Goal: Transaction & Acquisition: Purchase product/service

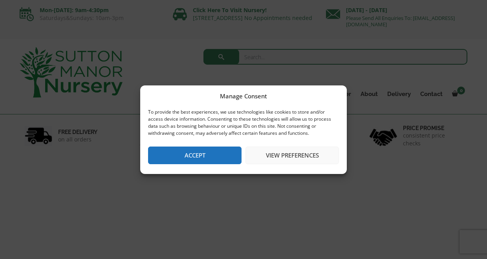
click at [214, 155] on button "Accept" at bounding box center [194, 156] width 93 height 18
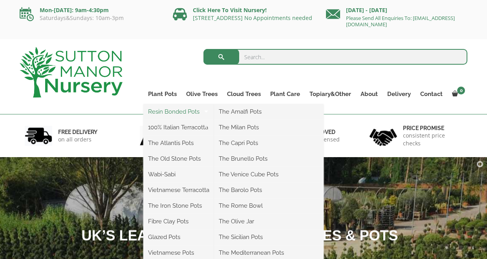
click at [182, 108] on link "Resin Bonded Pots" at bounding box center [178, 112] width 71 height 12
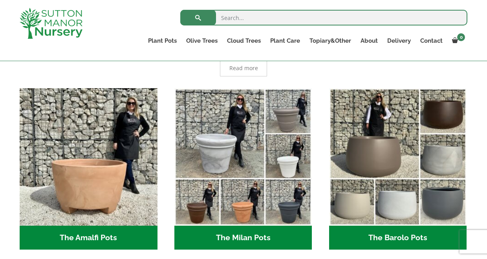
scroll to position [191, 0]
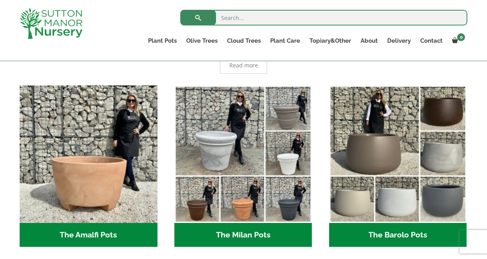
click at [257, 70] on span "Read more" at bounding box center [243, 65] width 47 height 16
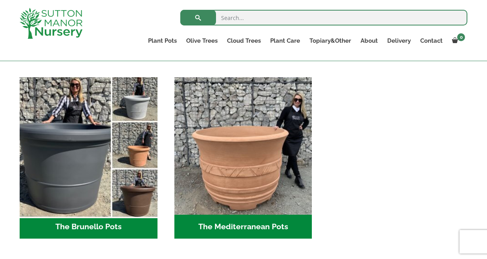
scroll to position [1244, 0]
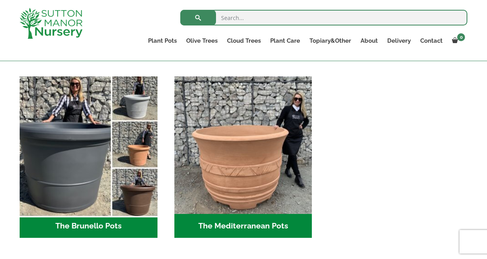
click at [76, 186] on img "Visit product category The Brunello Pots" at bounding box center [88, 145] width 144 height 144
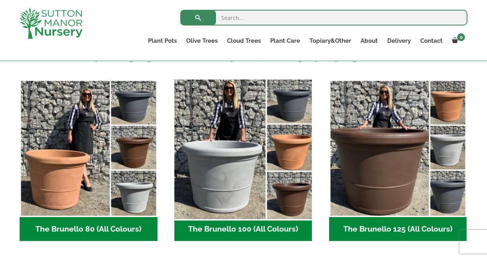
scroll to position [188, 0]
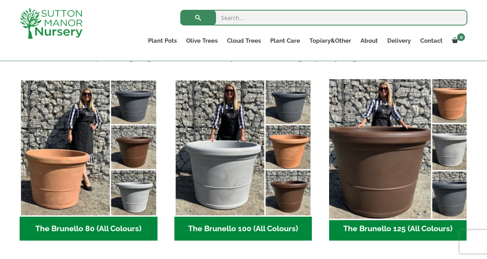
click at [377, 148] on img "Visit product category The Brunello 125 (All Colours)" at bounding box center [397, 148] width 144 height 144
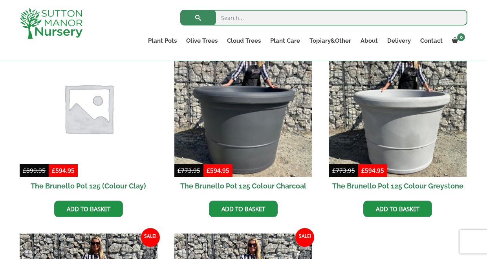
scroll to position [210, 0]
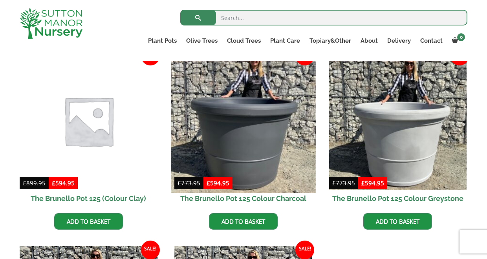
click at [273, 163] on img at bounding box center [243, 121] width 144 height 144
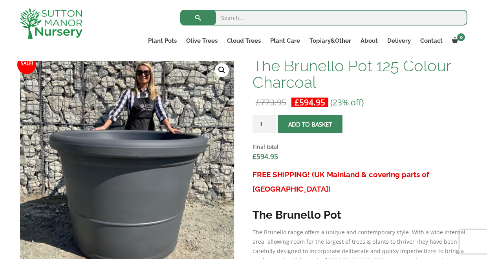
scroll to position [246, 0]
